Goal: Task Accomplishment & Management: Use online tool/utility

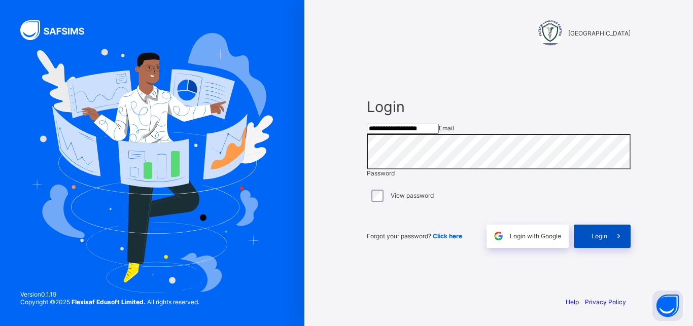
type input "**********"
click at [593, 248] on div "Login" at bounding box center [602, 236] width 57 height 23
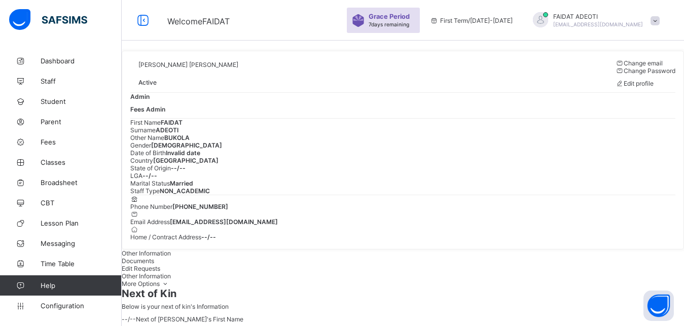
click at [165, 113] on span "Fees Admin" at bounding box center [147, 110] width 35 height 8
click at [150, 100] on span "Admin" at bounding box center [139, 97] width 19 height 8
click at [72, 144] on span "Fees" at bounding box center [81, 142] width 81 height 8
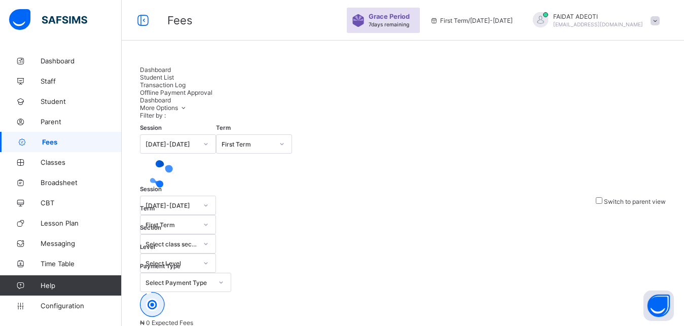
click at [174, 77] on span "Student List" at bounding box center [157, 78] width 34 height 8
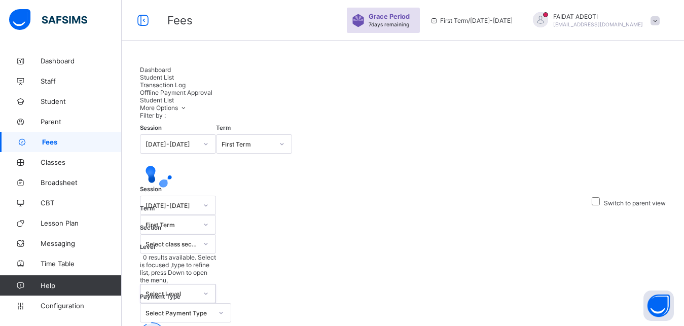
click at [209, 289] on icon at bounding box center [206, 294] width 6 height 10
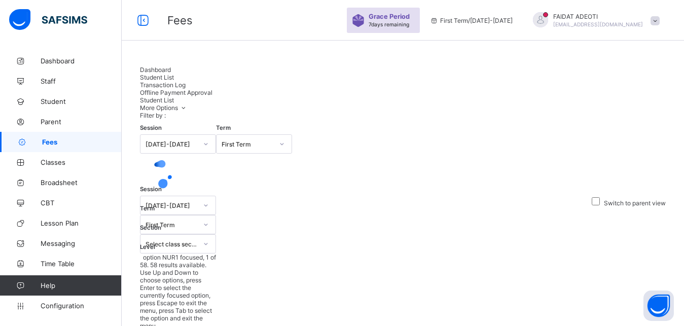
click at [209, 239] on icon at bounding box center [206, 244] width 6 height 10
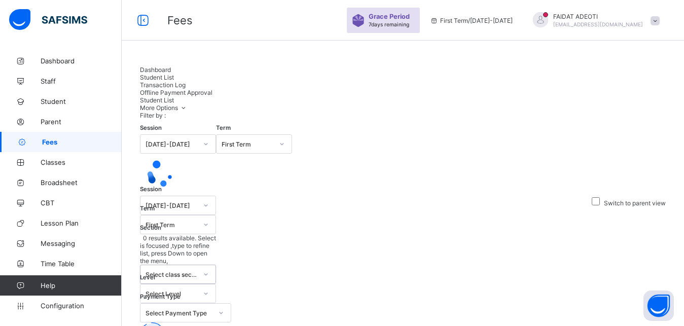
click at [208, 273] on icon at bounding box center [206, 274] width 4 height 2
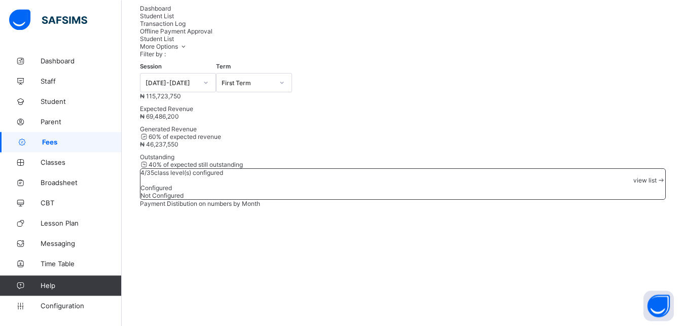
scroll to position [136, 0]
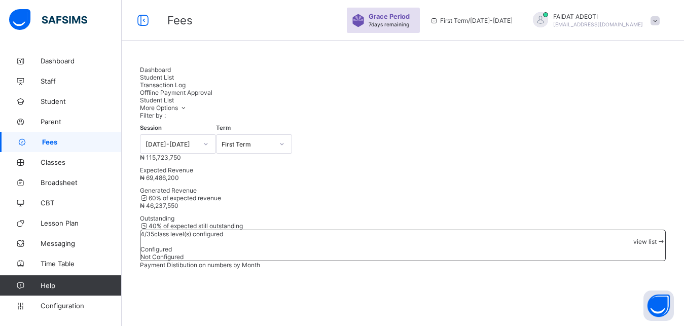
click at [607, 67] on div "Dashboard Student List Transaction Log Offline Payment Approval" at bounding box center [403, 81] width 526 height 30
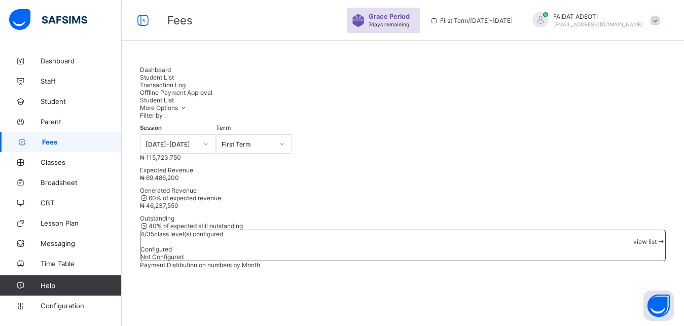
click at [607, 67] on div "Dashboard Student List Transaction Log Offline Payment Approval" at bounding box center [403, 81] width 526 height 30
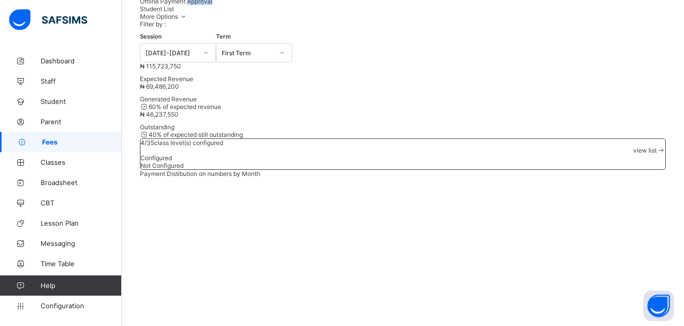
scroll to position [0, 0]
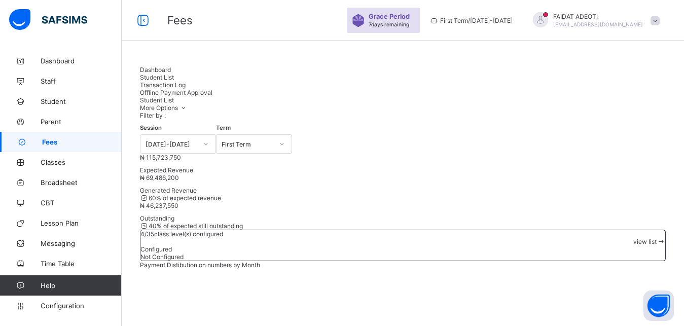
click at [171, 74] on span "Dashboard" at bounding box center [155, 70] width 31 height 8
click at [174, 77] on span "Student List" at bounding box center [157, 78] width 34 height 8
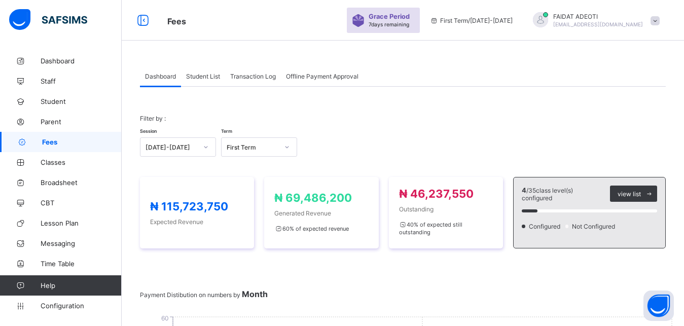
click at [212, 76] on span "Student List" at bounding box center [203, 77] width 34 height 8
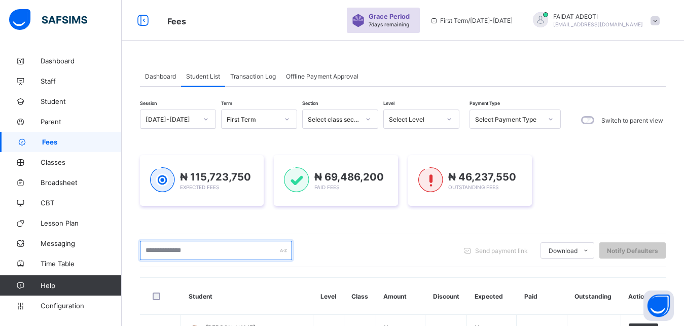
click at [206, 249] on input "text" at bounding box center [216, 250] width 152 height 19
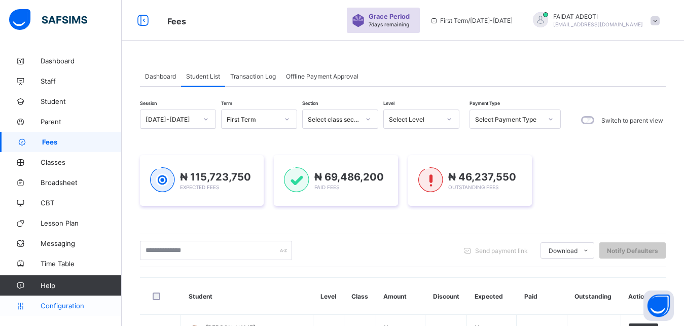
click at [90, 305] on span "Configuration" at bounding box center [81, 306] width 81 height 8
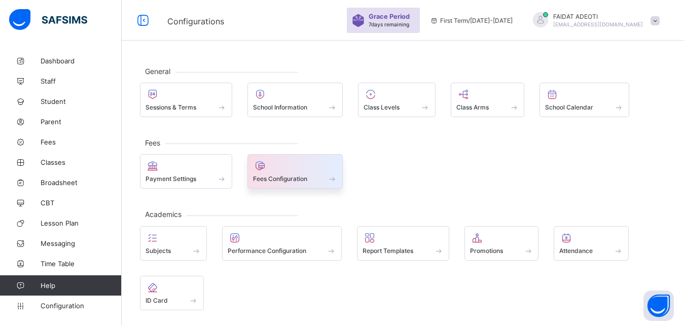
click at [309, 174] on span at bounding box center [295, 173] width 85 height 3
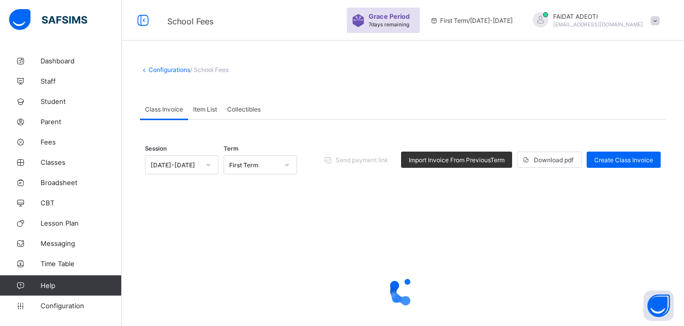
click at [197, 108] on span "Item List" at bounding box center [205, 110] width 24 height 8
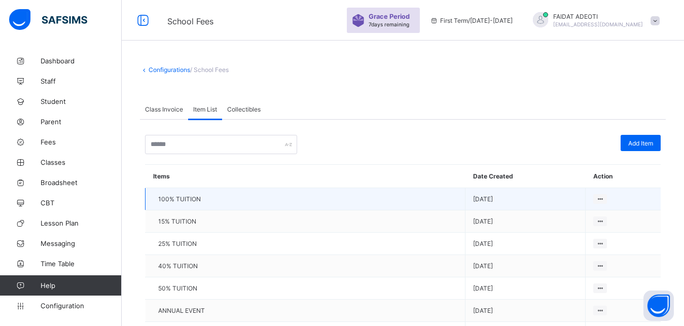
click at [218, 203] on td "100% TUITION" at bounding box center [306, 199] width 320 height 22
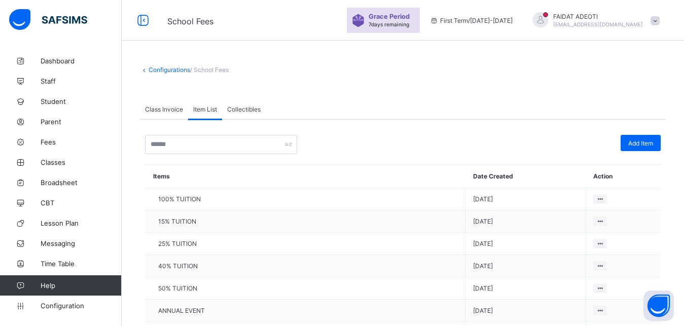
click at [250, 109] on span "Collectibles" at bounding box center [243, 110] width 33 height 8
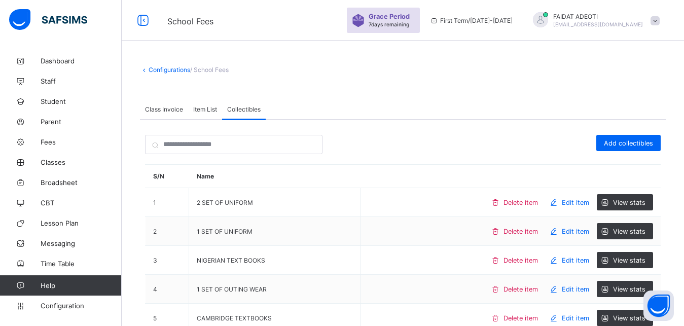
click at [212, 111] on span "Item List" at bounding box center [205, 110] width 24 height 8
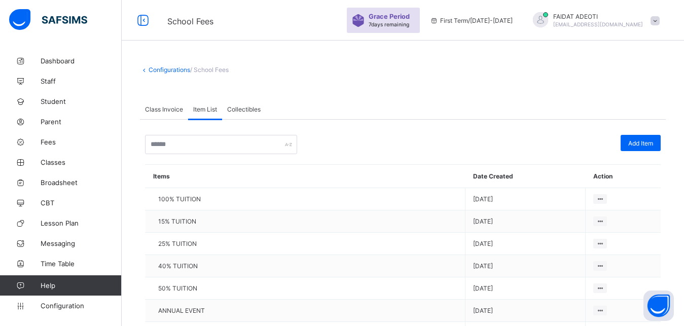
click at [171, 109] on span "Class Invoice" at bounding box center [164, 110] width 38 height 8
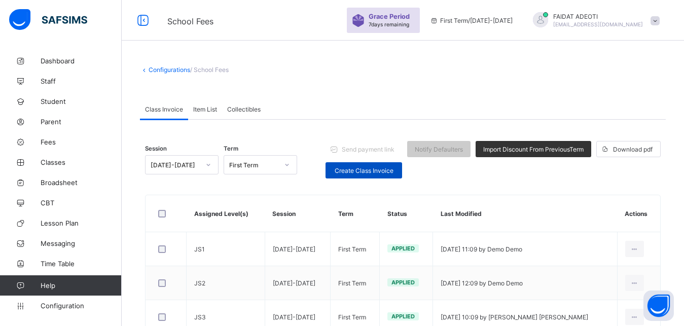
click at [370, 165] on div "Create Class Invoice" at bounding box center [364, 170] width 77 height 16
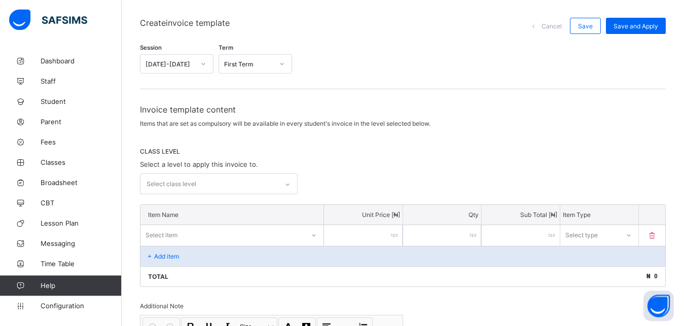
scroll to position [85, 0]
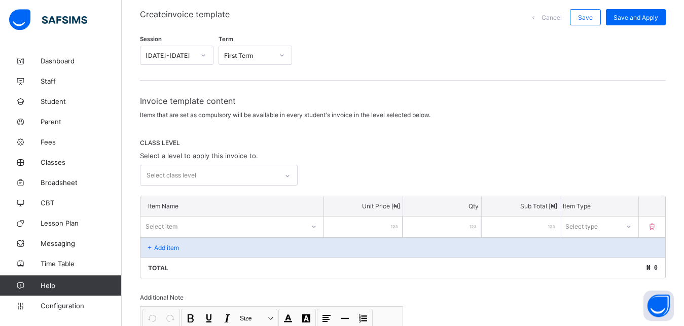
click at [235, 177] on div "Select class level" at bounding box center [209, 175] width 137 height 20
click at [291, 178] on icon at bounding box center [288, 176] width 6 height 10
click at [290, 173] on icon at bounding box center [288, 176] width 6 height 10
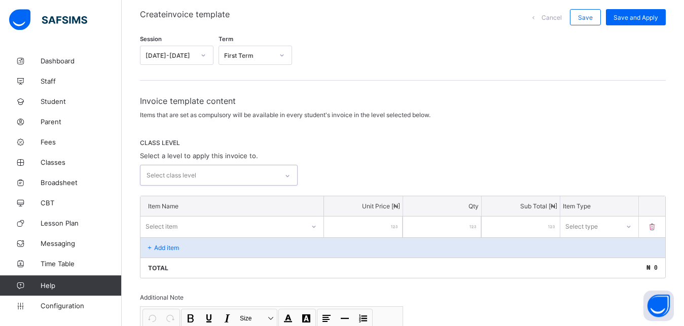
click at [290, 173] on icon at bounding box center [288, 176] width 6 height 10
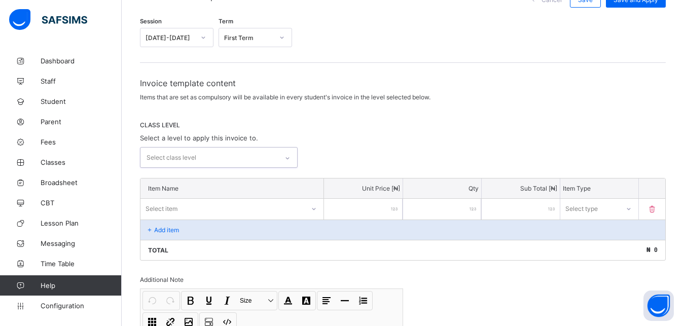
click at [294, 168] on div "0 results available. Select is focused ,type to refine list, press Down to open…" at bounding box center [219, 157] width 158 height 21
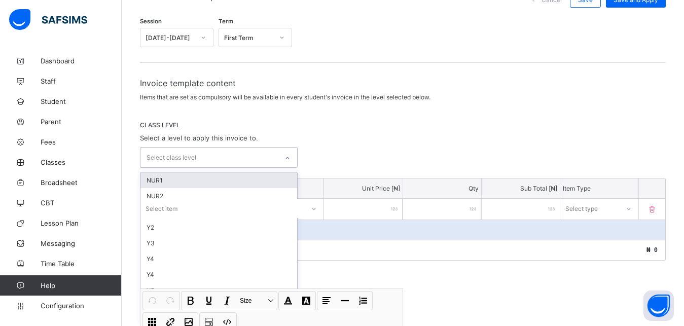
scroll to position [105, 0]
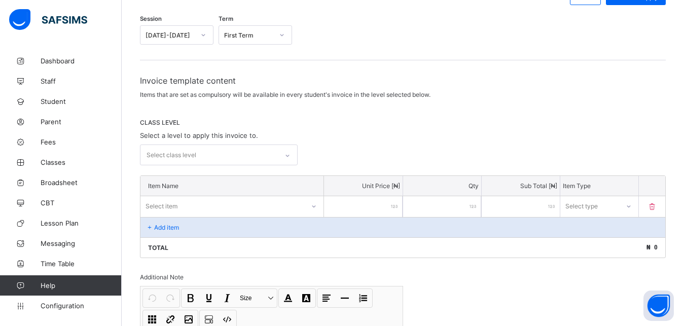
click at [343, 151] on div "Select class level" at bounding box center [403, 155] width 526 height 21
click at [291, 155] on icon at bounding box center [288, 156] width 6 height 10
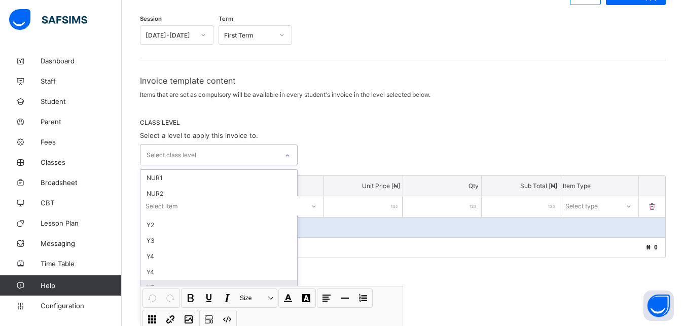
drag, startPoint x: 300, startPoint y: 187, endPoint x: 288, endPoint y: 286, distance: 100.2
click at [288, 286] on div "NUR1 NUR2 Y1 Y2 Y3 Y4 Y4 Y5 QC PRY6QC SS2 SS3 KATHIR SALIM MU'AZ BN JABAL USMAN…" at bounding box center [219, 245] width 158 height 153
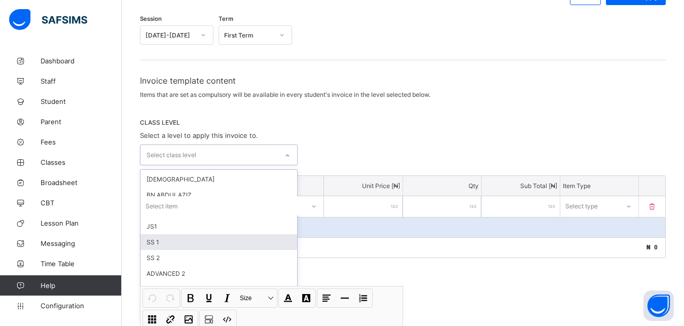
click at [219, 239] on div "SS 1" at bounding box center [219, 242] width 157 height 16
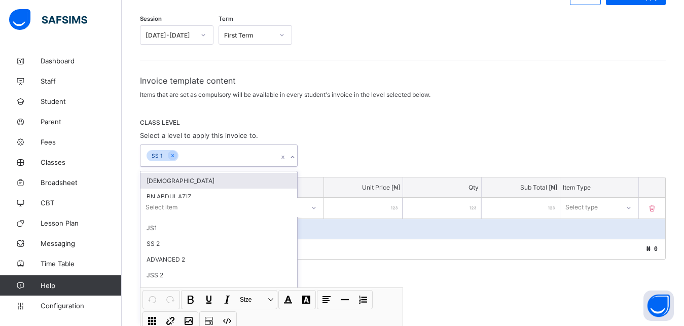
click at [425, 117] on div "Invoice template content Items that are set as compulsory will be available in …" at bounding box center [403, 252] width 526 height 353
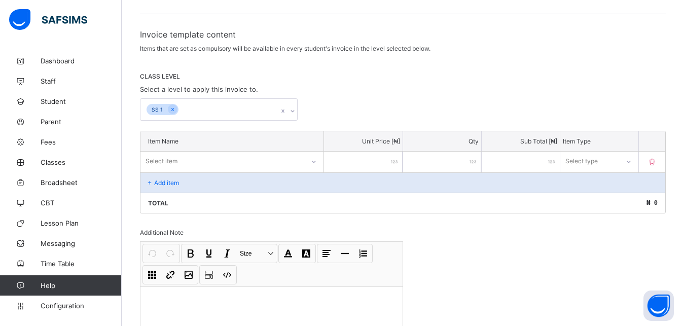
click at [314, 171] on div "Select item" at bounding box center [232, 161] width 183 height 19
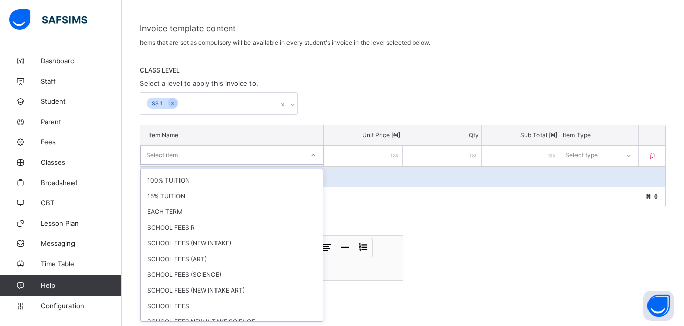
scroll to position [569, 0]
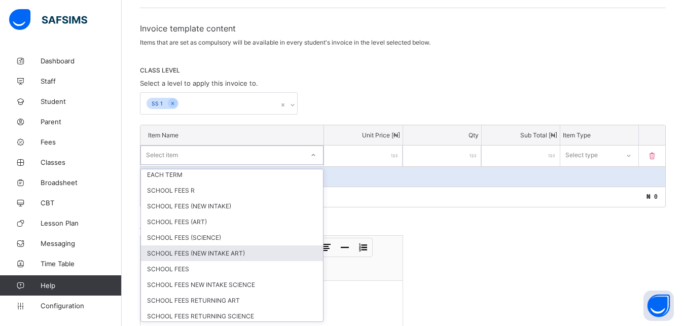
click at [246, 253] on div "SCHOOL FEES (NEW INTAKE ART)" at bounding box center [232, 254] width 182 height 16
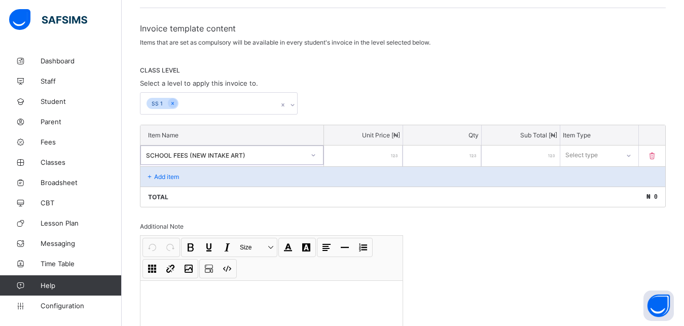
click at [246, 253] on button "Size Size" at bounding box center [257, 247] width 40 height 17
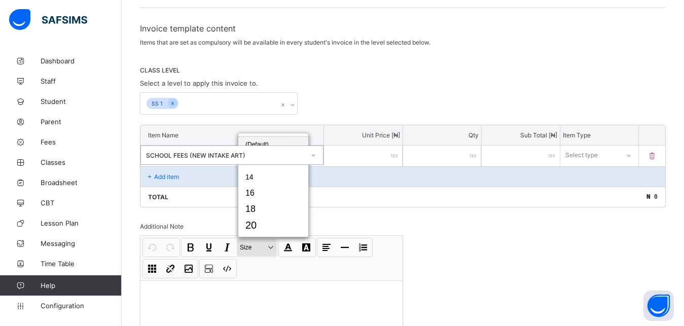
click at [246, 253] on button "Size Size" at bounding box center [257, 247] width 40 height 17
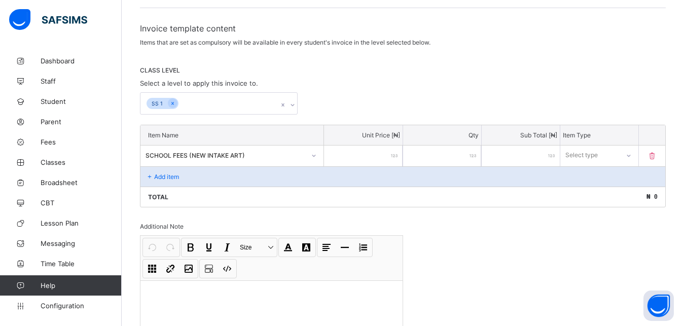
click at [352, 201] on div "Total ₦ 0" at bounding box center [403, 197] width 525 height 20
click at [384, 159] on input "number" at bounding box center [363, 156] width 78 height 21
type input "*"
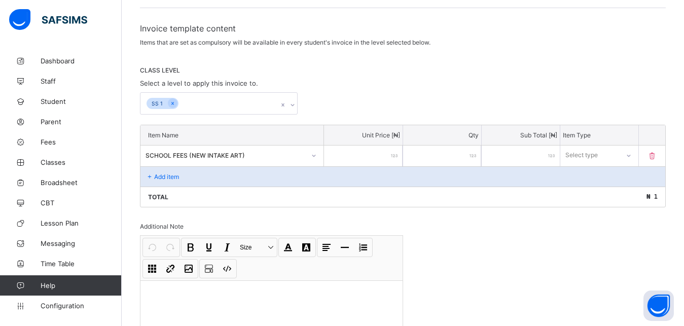
type input "**"
type input "***"
type input "****"
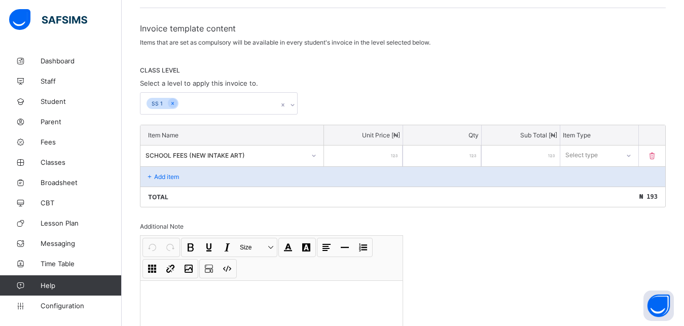
type input "****"
type input "*******"
click at [636, 159] on div at bounding box center [628, 155] width 17 height 16
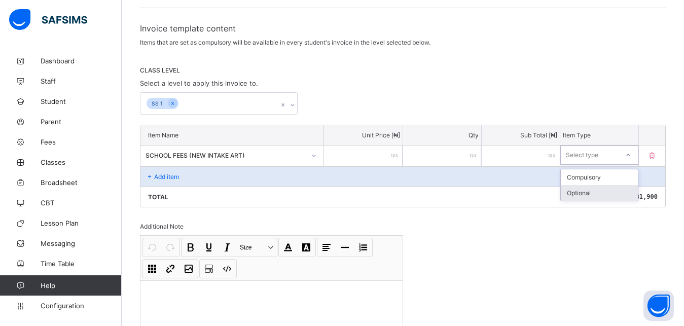
click at [628, 193] on div "Optional" at bounding box center [599, 193] width 77 height 16
click at [283, 173] on div "Add item" at bounding box center [403, 176] width 525 height 20
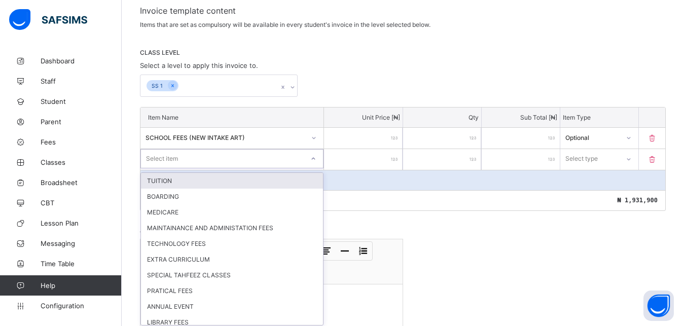
click at [323, 168] on div "option TUITION focused, 1 of 45. 45 results available. Use Up and Down to choos…" at bounding box center [232, 158] width 183 height 19
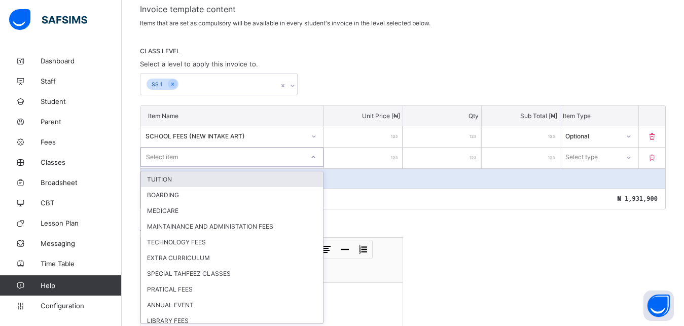
scroll to position [179, 0]
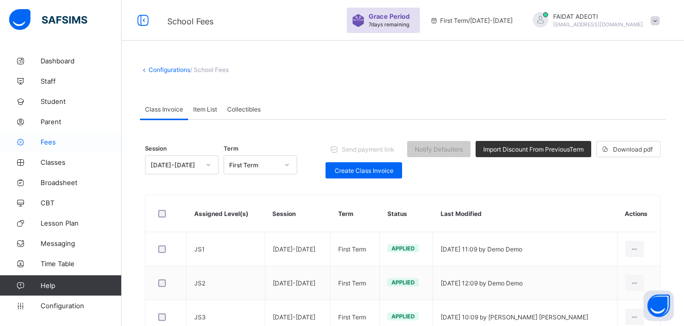
click at [61, 143] on span "Fees" at bounding box center [81, 142] width 81 height 8
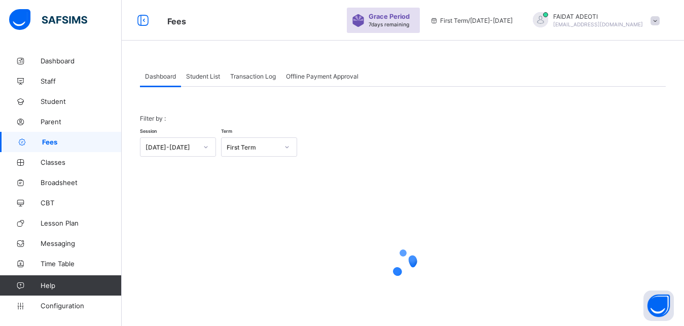
click at [215, 80] on div "Student List" at bounding box center [203, 76] width 44 height 20
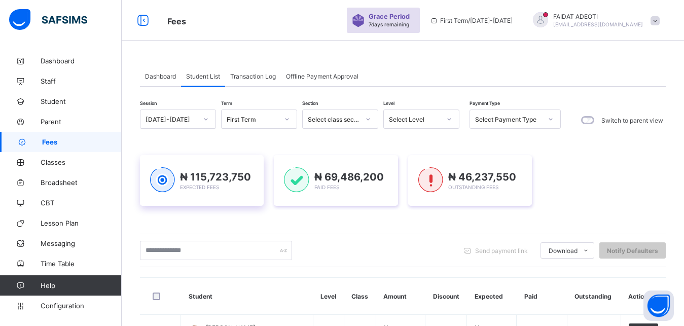
click at [205, 157] on div "₦ 115,723,750 Expected Fees" at bounding box center [202, 180] width 124 height 51
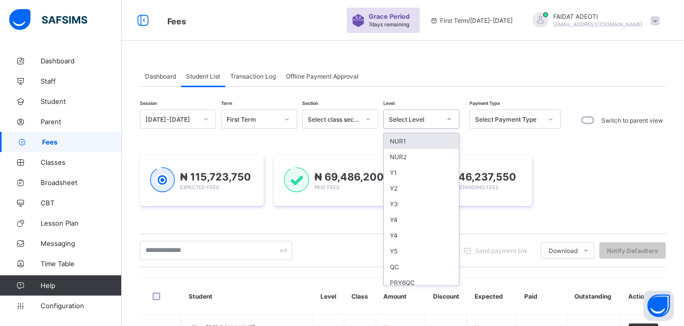
click at [452, 121] on div at bounding box center [449, 119] width 17 height 16
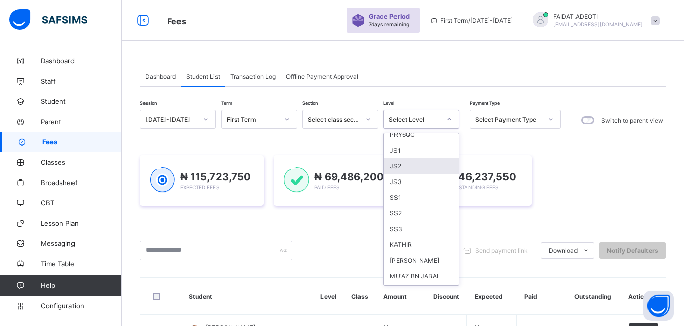
click at [411, 165] on div "JS2" at bounding box center [421, 166] width 75 height 16
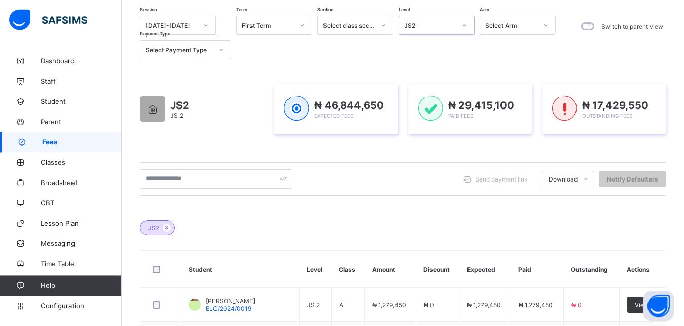
scroll to position [92, 0]
